Goal: Information Seeking & Learning: Understand process/instructions

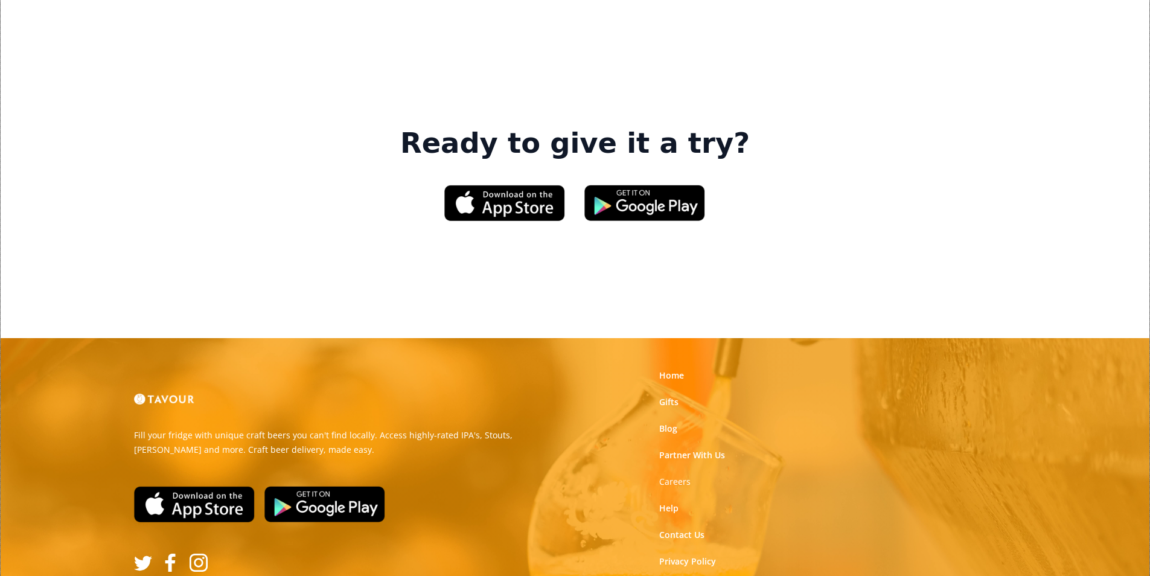
scroll to position [1827, 0]
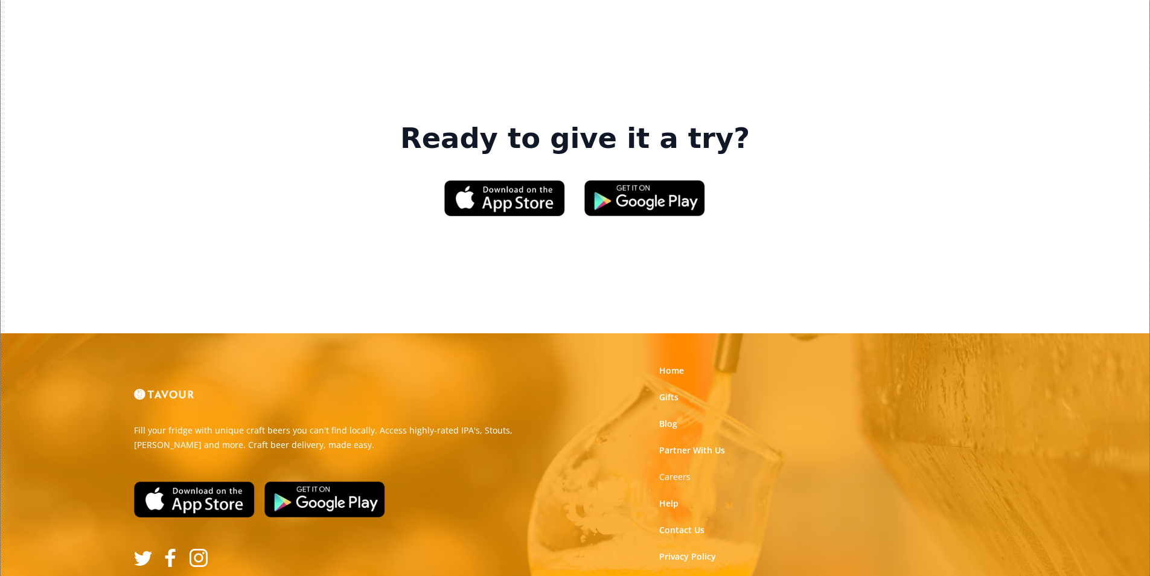
click at [669, 575] on link "Terms of Use" at bounding box center [686, 583] width 54 height 12
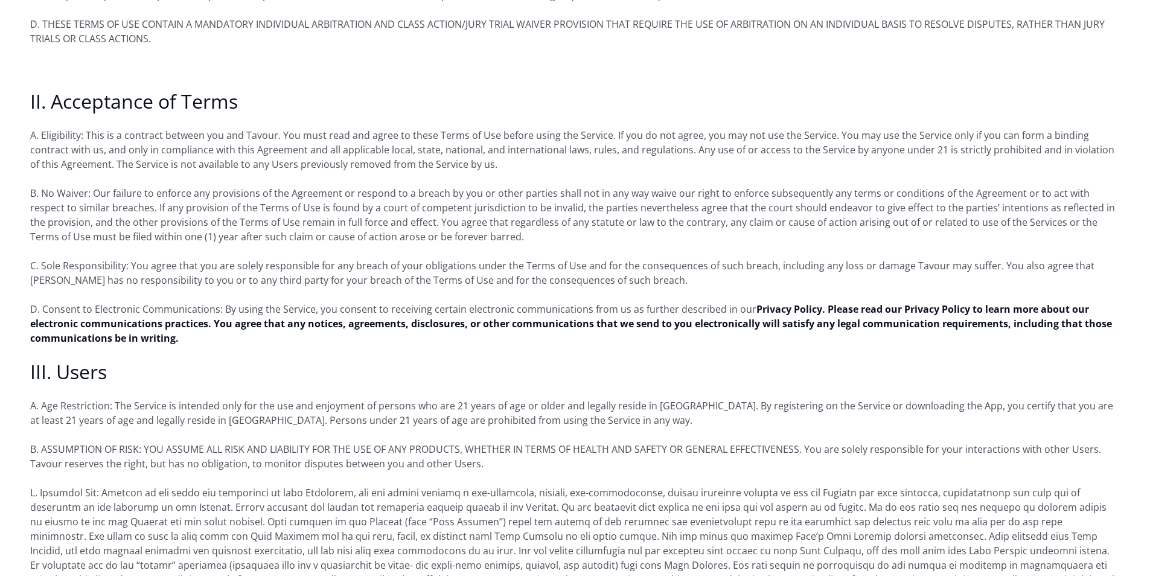
scroll to position [664, 0]
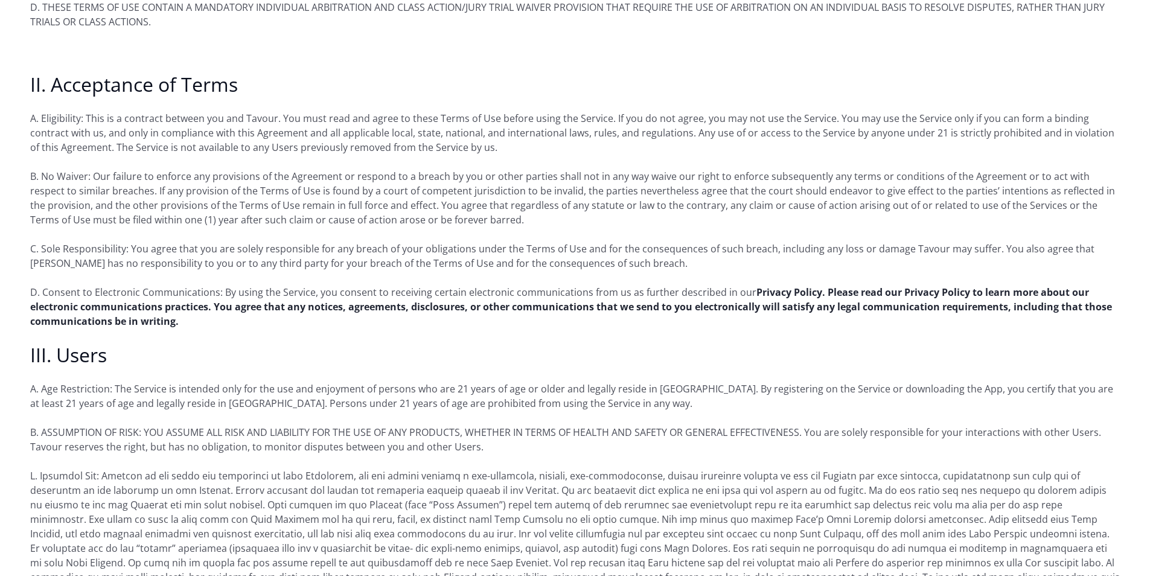
click at [1064, 286] on strong "Privacy Policy. Please read our Privacy Policy to learn more about our electron…" at bounding box center [571, 307] width 1082 height 42
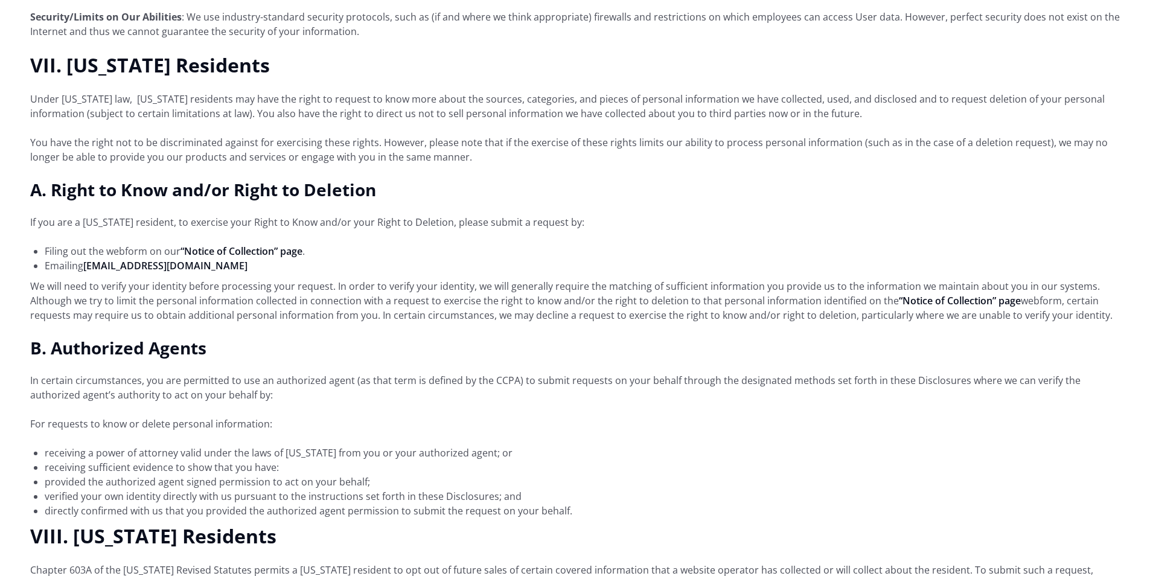
scroll to position [2536, 0]
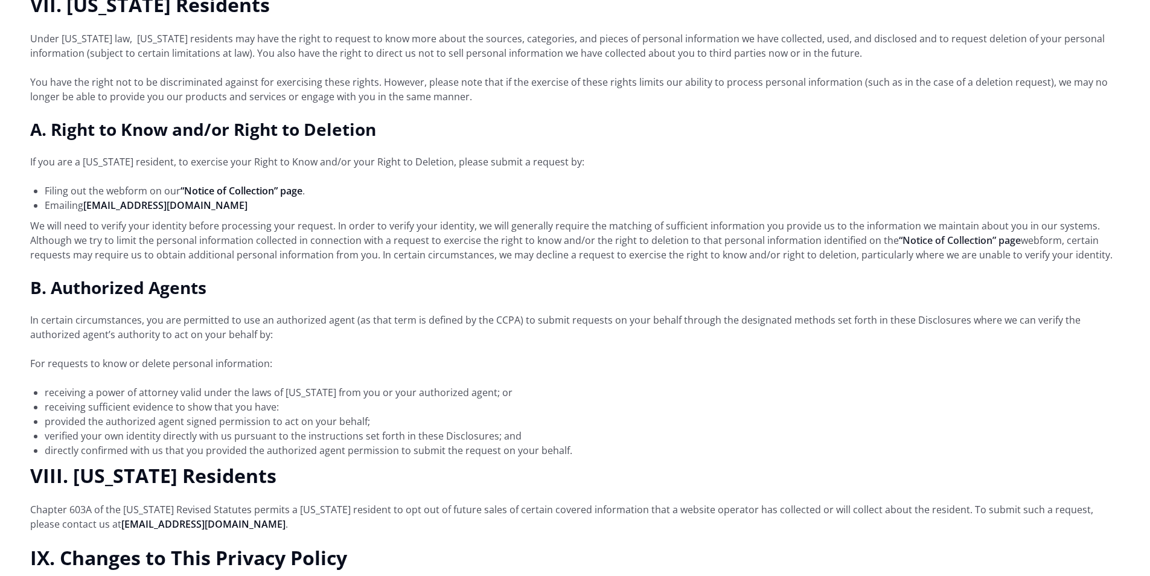
click at [1005, 234] on link "“Notice of Collection” page" at bounding box center [960, 240] width 122 height 13
